Goal: Find contact information: Find contact information

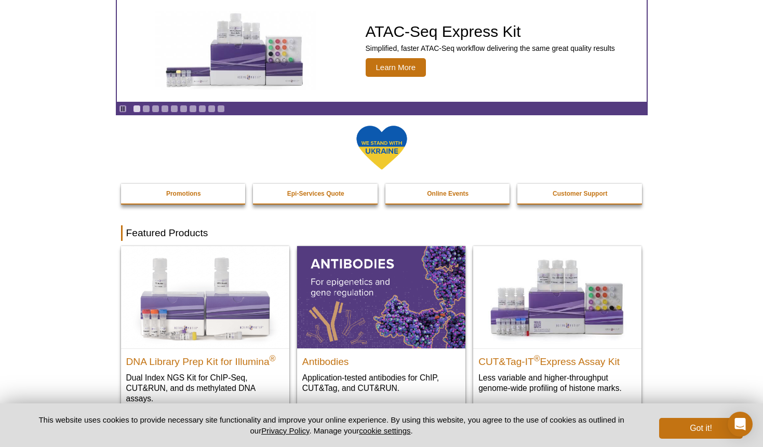
scroll to position [95, 0]
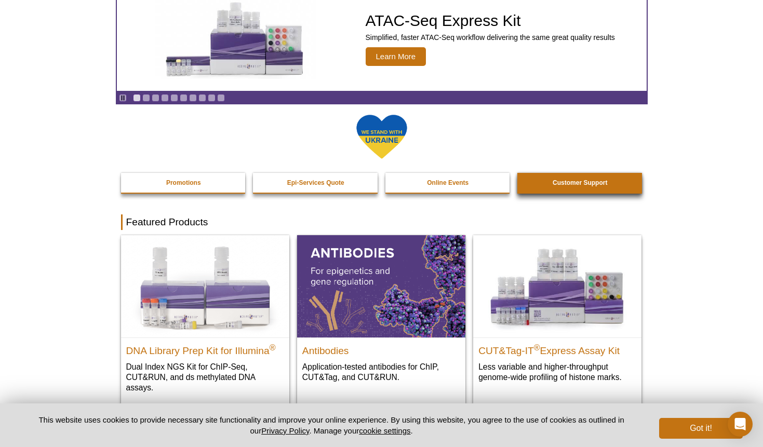
click at [596, 186] on strong "Customer Support" at bounding box center [580, 182] width 55 height 7
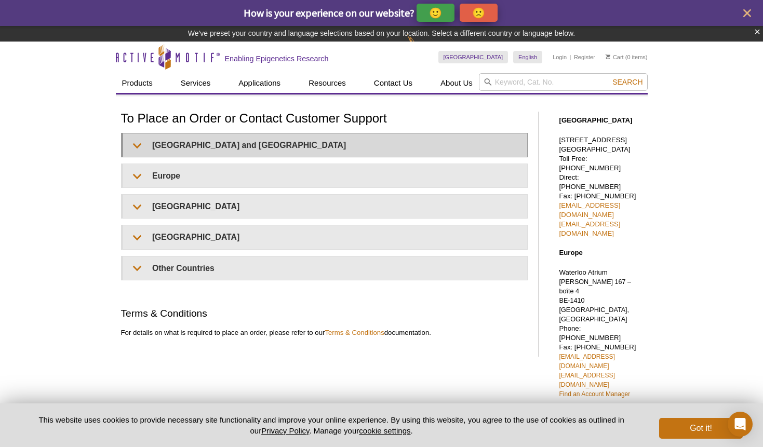
click at [382, 138] on summary "United States and Canada" at bounding box center [325, 145] width 404 height 23
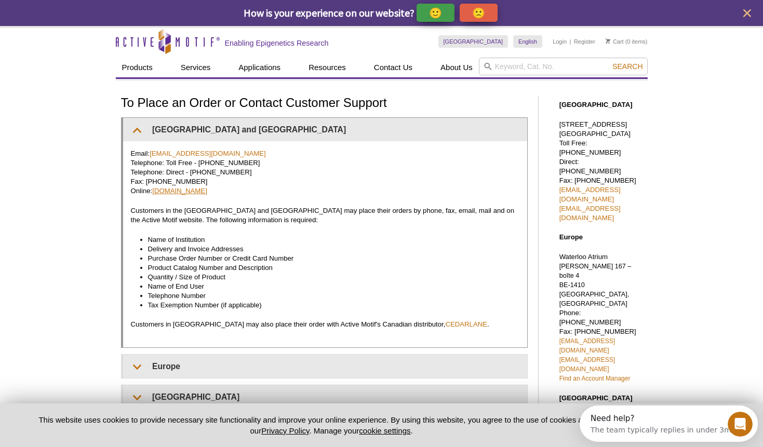
click at [207, 188] on link "www.activemotif.com" at bounding box center [179, 191] width 55 height 8
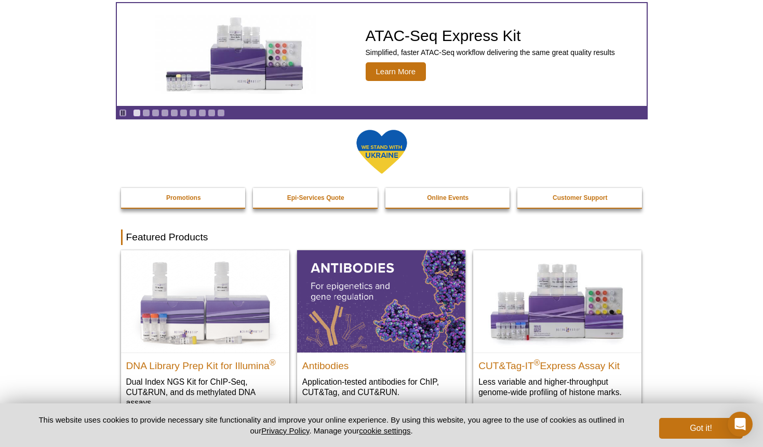
scroll to position [65, 0]
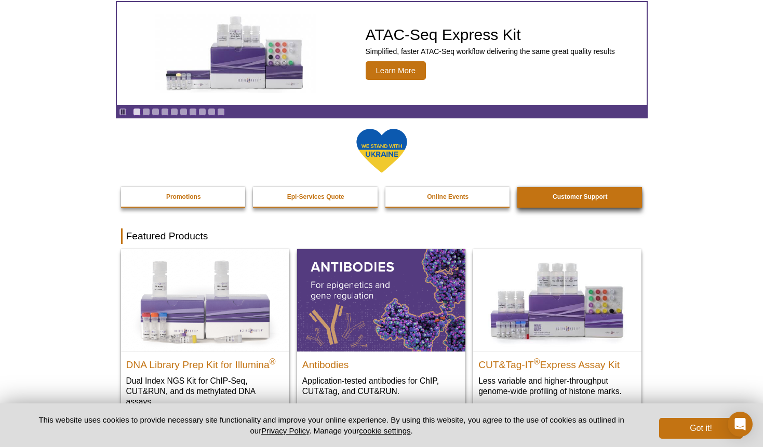
click at [571, 199] on strong "Customer Support" at bounding box center [580, 196] width 55 height 7
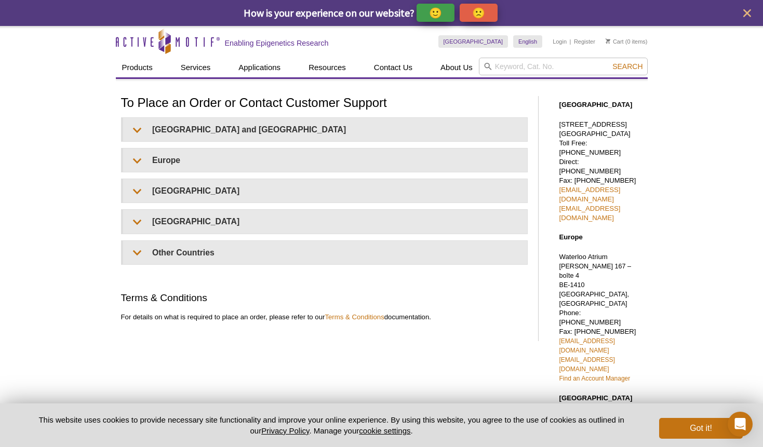
click at [284, 104] on h1 "To Place an Order or Contact Customer Support" at bounding box center [324, 103] width 407 height 15
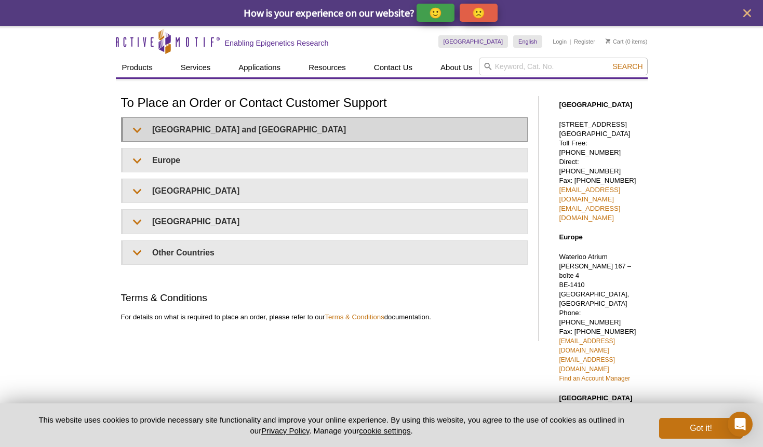
click at [286, 122] on summary "United States and Canada" at bounding box center [325, 129] width 404 height 23
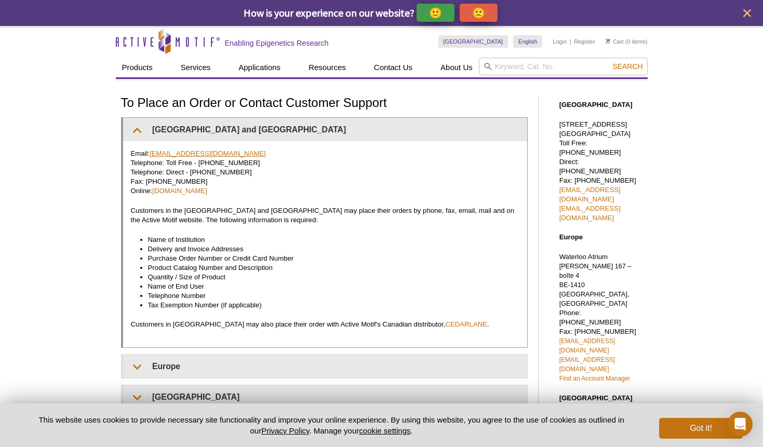
click at [208, 150] on link "orders@activemotif.com" at bounding box center [208, 154] width 116 height 8
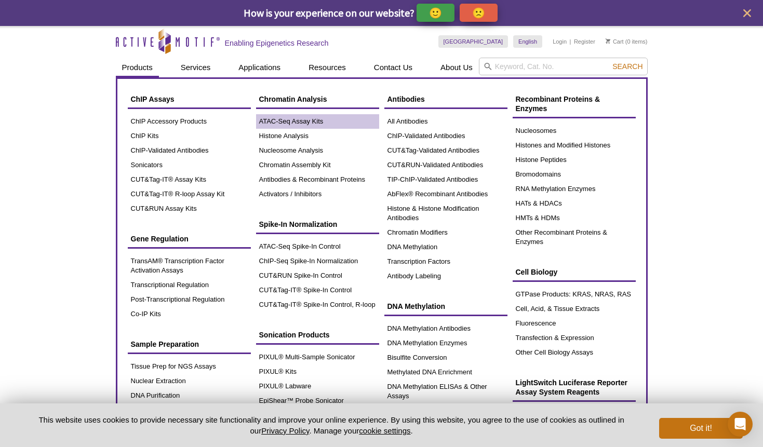
click at [312, 123] on link "ATAC-Seq Assay Kits" at bounding box center [317, 121] width 123 height 15
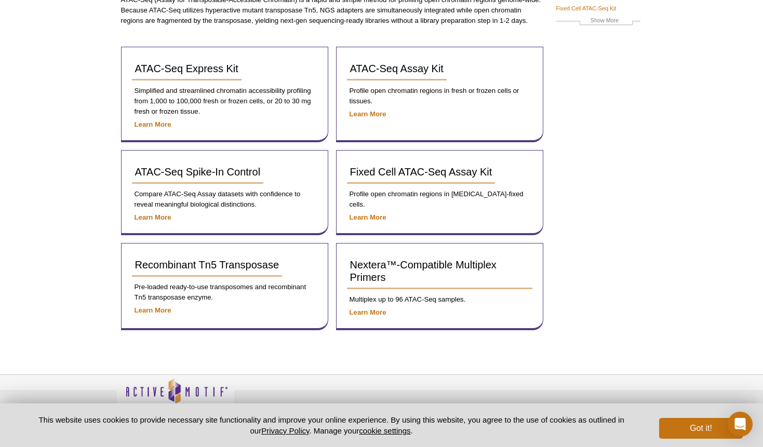
scroll to position [136, 0]
